Goal: Find specific page/section: Find specific page/section

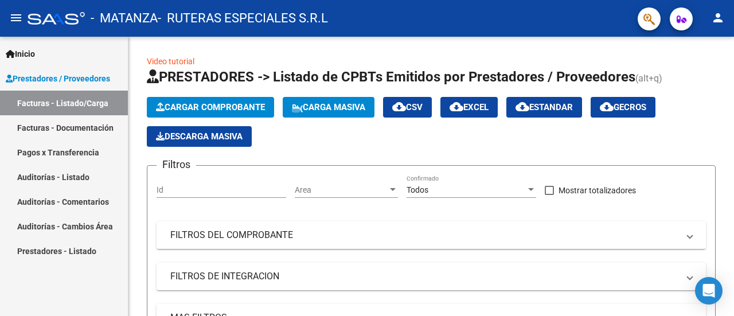
click at [84, 127] on link "Facturas - Documentación" at bounding box center [64, 127] width 128 height 25
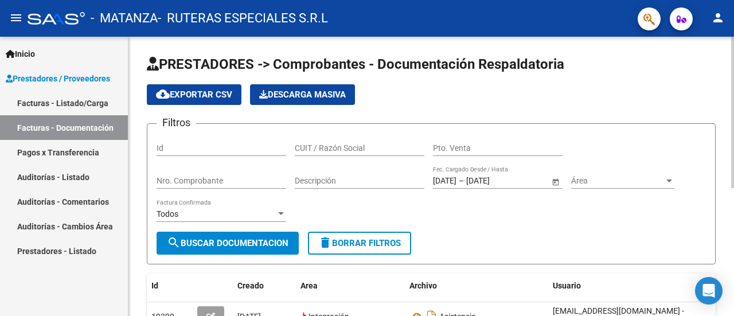
scroll to position [172, 0]
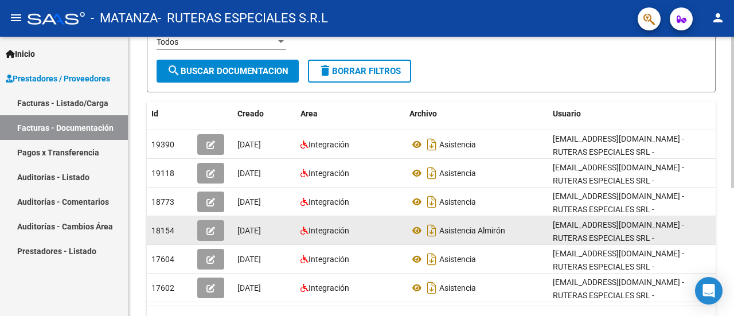
click at [186, 230] on div "18154" at bounding box center [169, 230] width 37 height 13
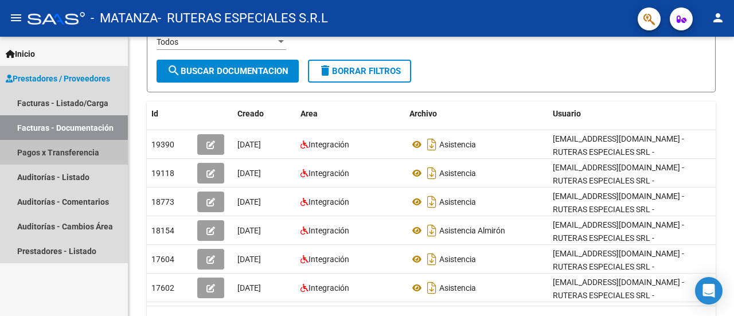
click at [67, 151] on link "Pagos x Transferencia" at bounding box center [64, 152] width 128 height 25
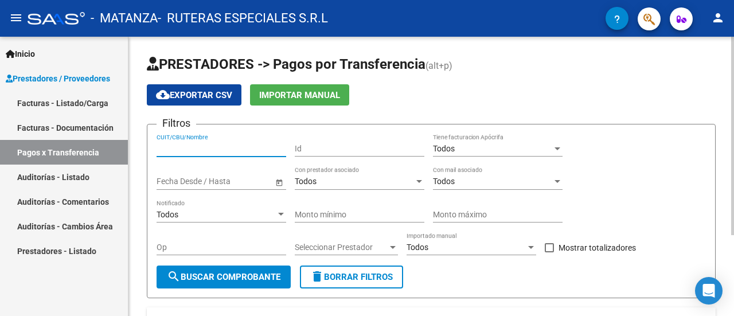
click at [183, 144] on input "CUIT/CBU/Nombre" at bounding box center [222, 149] width 130 height 10
click at [183, 142] on div "CUIT/CBU/Nombre" at bounding box center [222, 145] width 130 height 23
type input "30718052919"
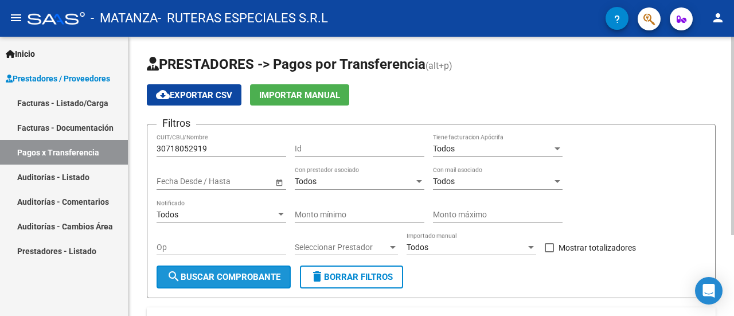
click at [209, 272] on span "search Buscar Comprobante" at bounding box center [224, 277] width 114 height 10
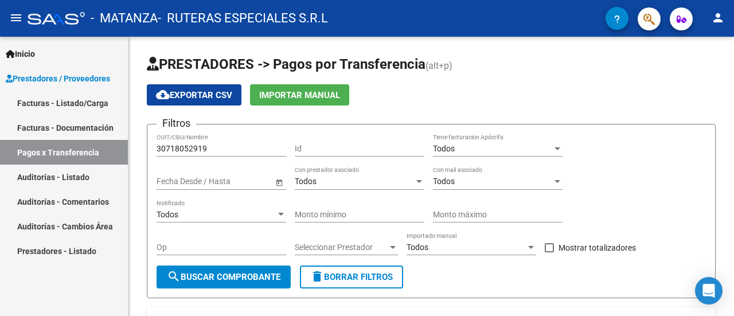
click at [45, 161] on link "Pagos x Transferencia" at bounding box center [64, 152] width 128 height 25
click at [45, 173] on link "Auditorías - Listado" at bounding box center [64, 177] width 128 height 25
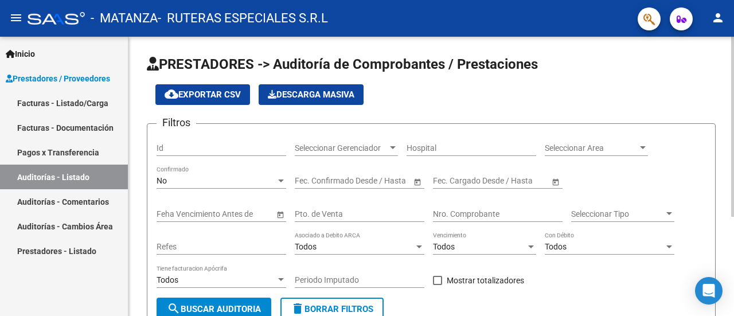
scroll to position [154, 0]
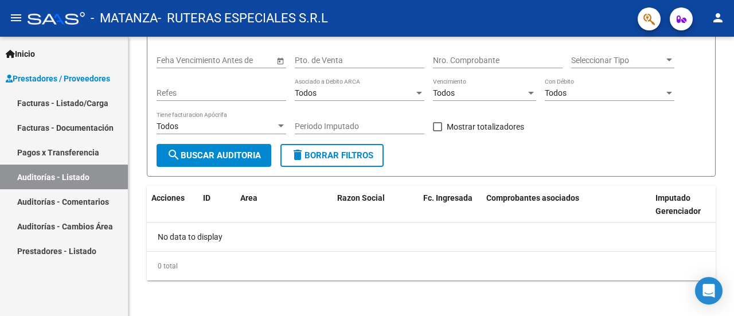
click at [83, 101] on link "Facturas - Listado/Carga" at bounding box center [64, 103] width 128 height 25
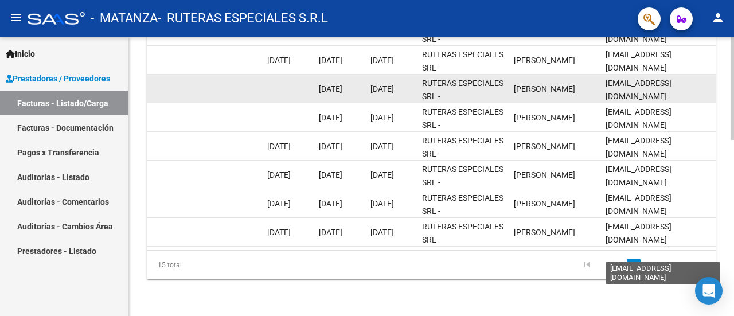
scroll to position [304, 0]
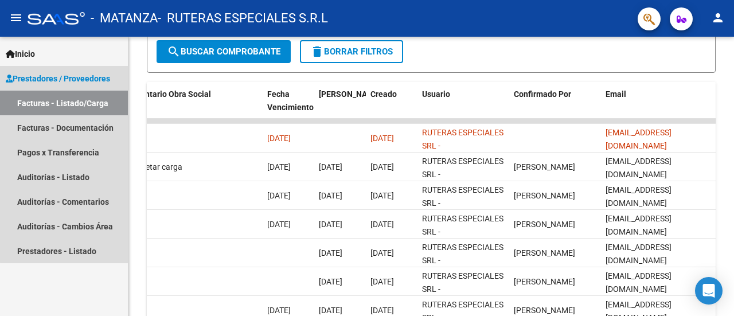
click at [68, 69] on link "Prestadores / Proveedores" at bounding box center [64, 78] width 128 height 25
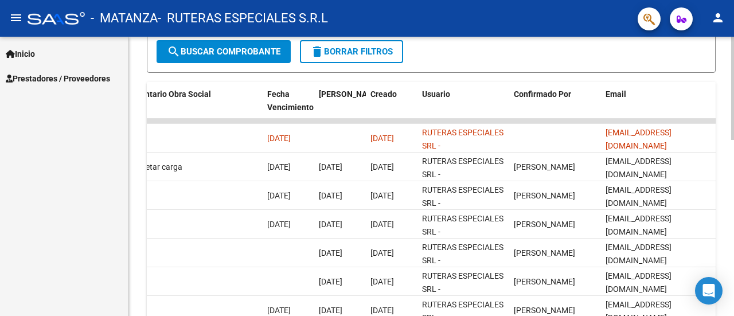
click at [392, 80] on div "Video tutorial PRESTADORES -> Listado de CPBTs Emitidos por Prestadores / Prove…" at bounding box center [431, 97] width 569 height 692
